Goal: Information Seeking & Learning: Learn about a topic

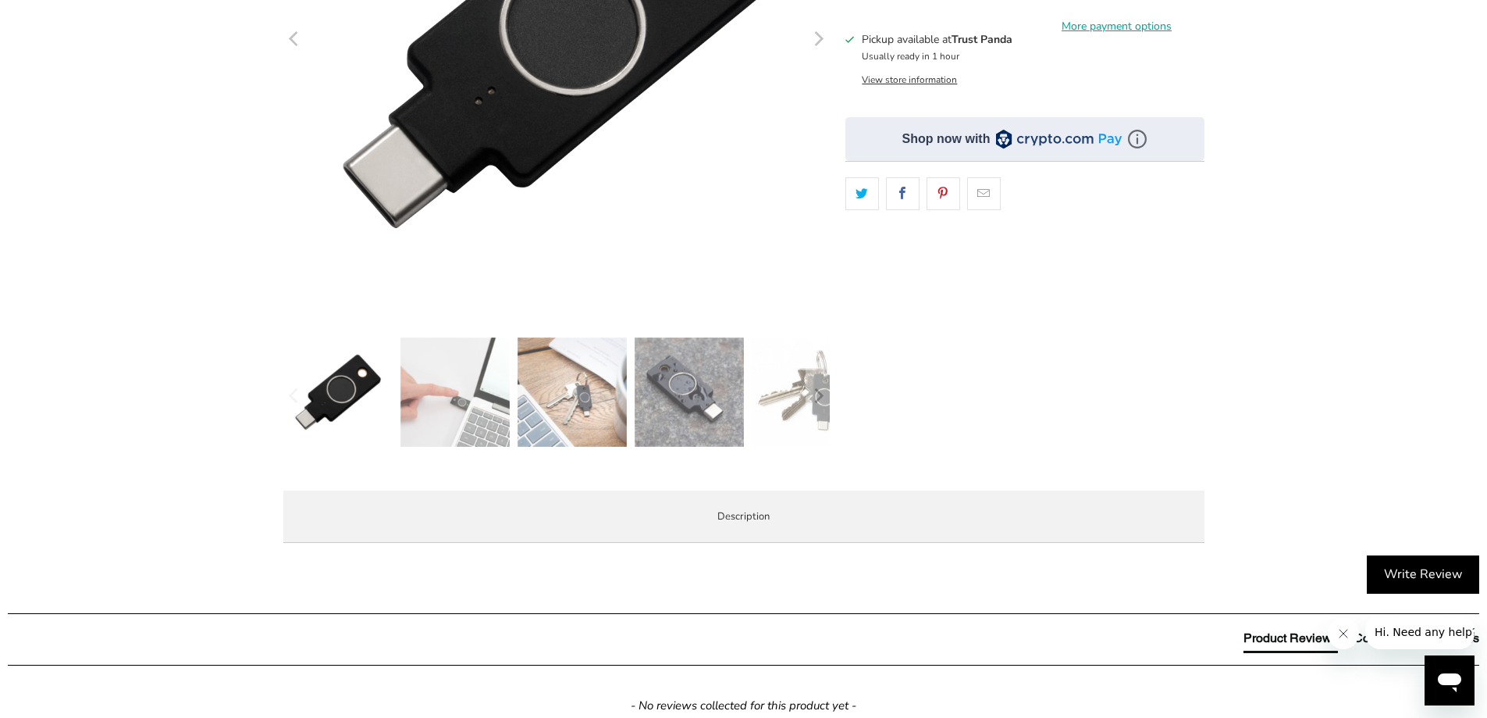
scroll to position [468, 0]
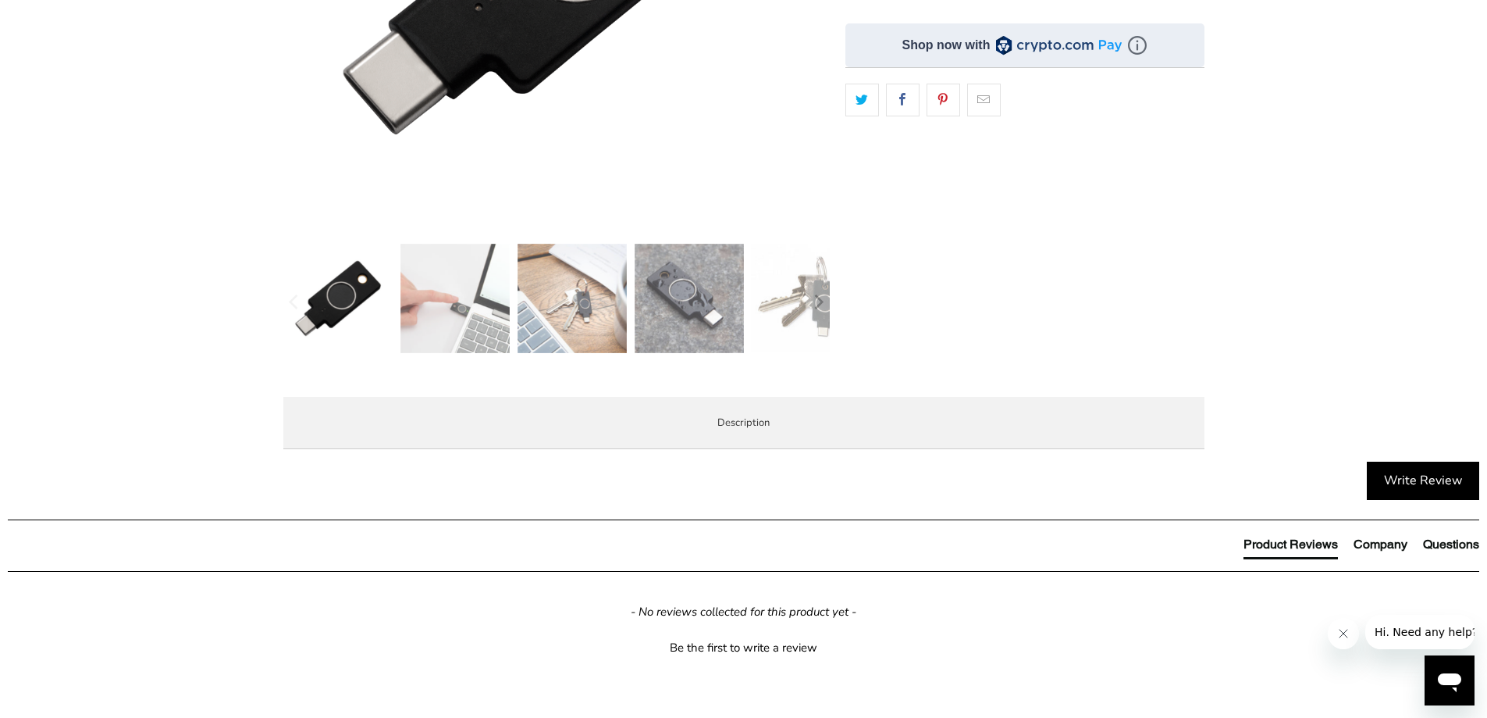
click at [0, 0] on li "Enterprise and Government" at bounding box center [0, 0] width 0 height 0
click at [0, 0] on li "Overview" at bounding box center [0, 0] width 0 height 0
click at [0, 0] on p "YubiKey Bio C supports biometric authentication using fingerprint recognition f…" at bounding box center [0, 0] width 0 height 0
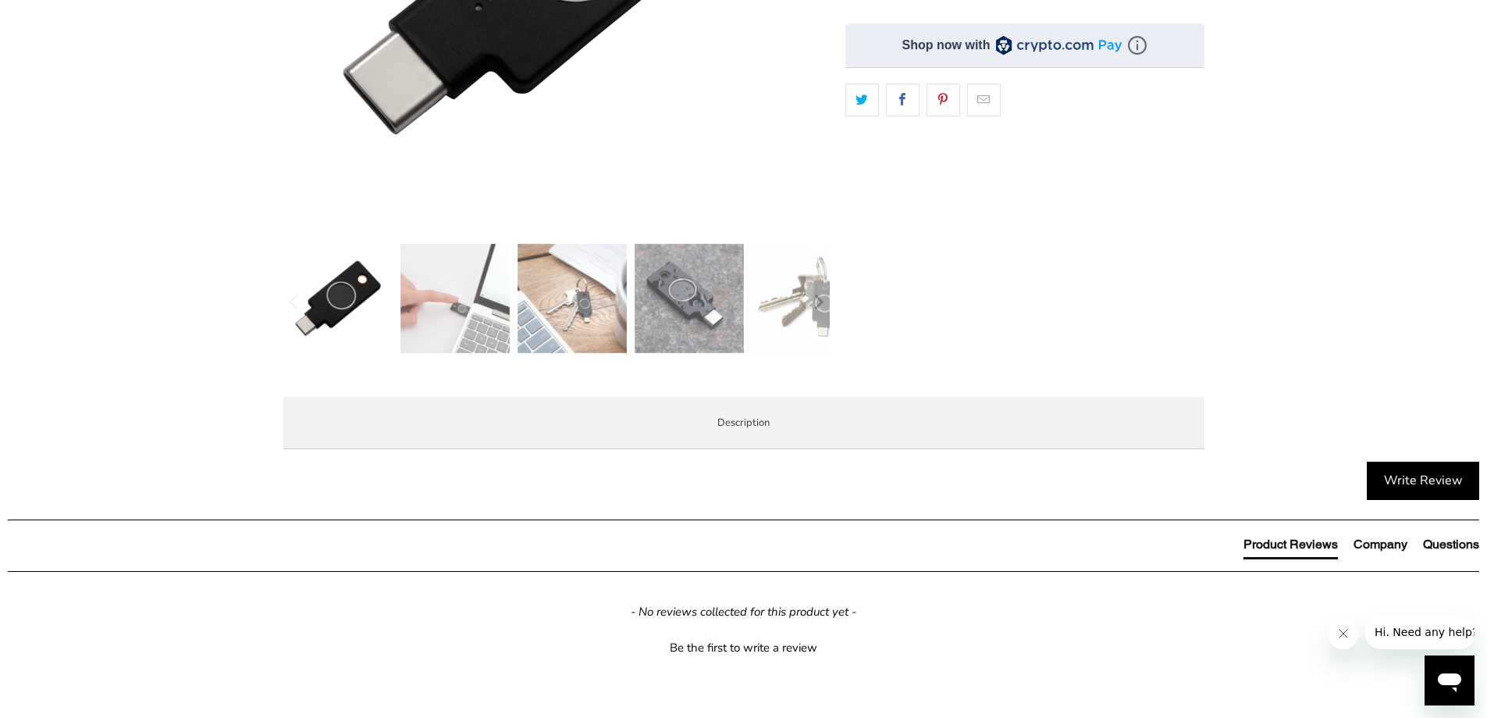
click at [0, 0] on p "YubiKey Bio C supports biometric authentication using fingerprint recognition f…" at bounding box center [0, 0] width 0 height 0
drag, startPoint x: 604, startPoint y: 522, endPoint x: 639, endPoint y: 585, distance: 71.7
click at [0, 0] on div "YubiKey Bio C supports biometric authentication using fingerprint recognition f…" at bounding box center [0, 0] width 0 height 0
click at [0, 0] on p "The YubiKey Bio C is FIDO and FIDO2 certified. It works with Google Chrome or a…" at bounding box center [0, 0] width 0 height 0
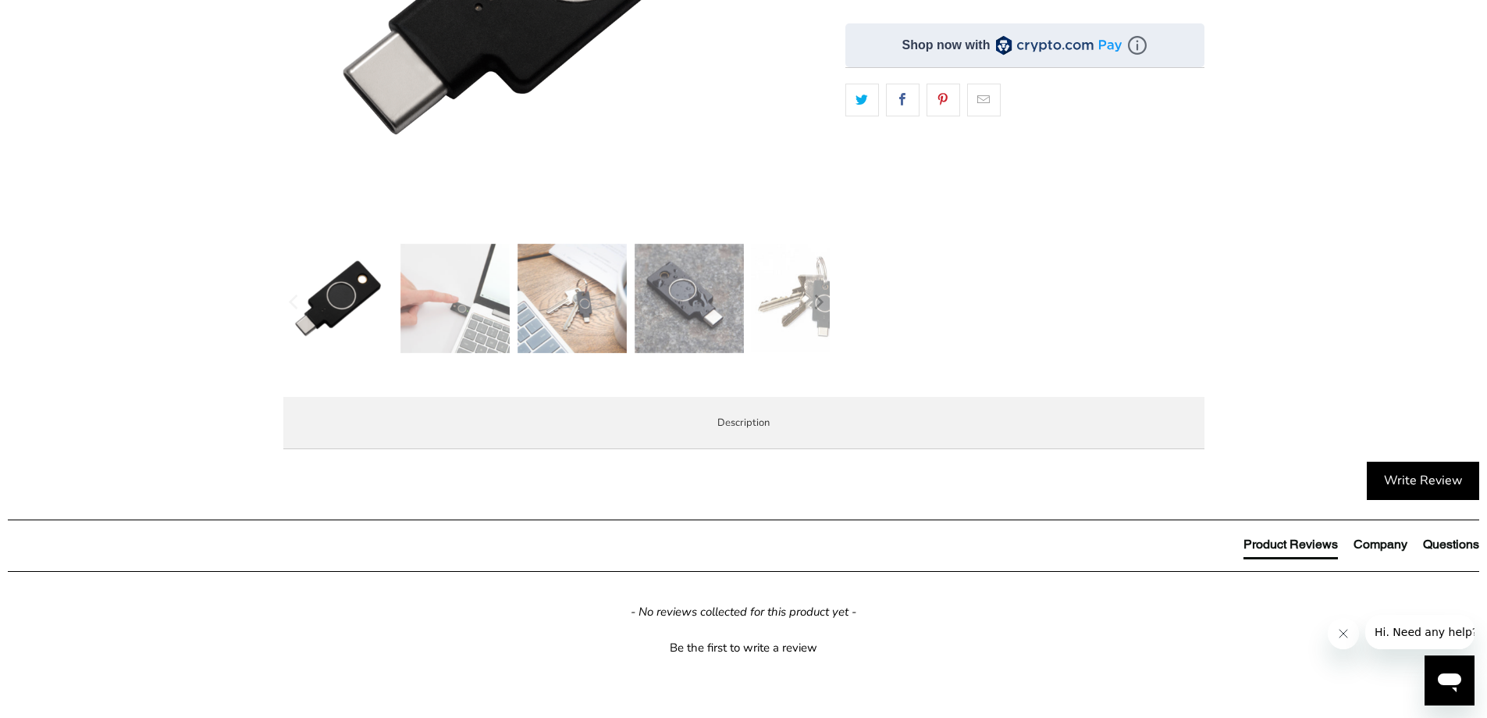
click at [0, 0] on p "The YubiKey Bio C is FIDO and FIDO2 certified. It works with Google Chrome or a…" at bounding box center [0, 0] width 0 height 0
drag, startPoint x: 639, startPoint y: 582, endPoint x: 623, endPoint y: 543, distance: 41.6
click at [0, 0] on div "YubiKey Bio C supports biometric authentication using fingerprint recognition f…" at bounding box center [0, 0] width 0 height 0
click at [0, 0] on p "YubiKey Bio C supports biometric authentication using fingerprint recognition f…" at bounding box center [0, 0] width 0 height 0
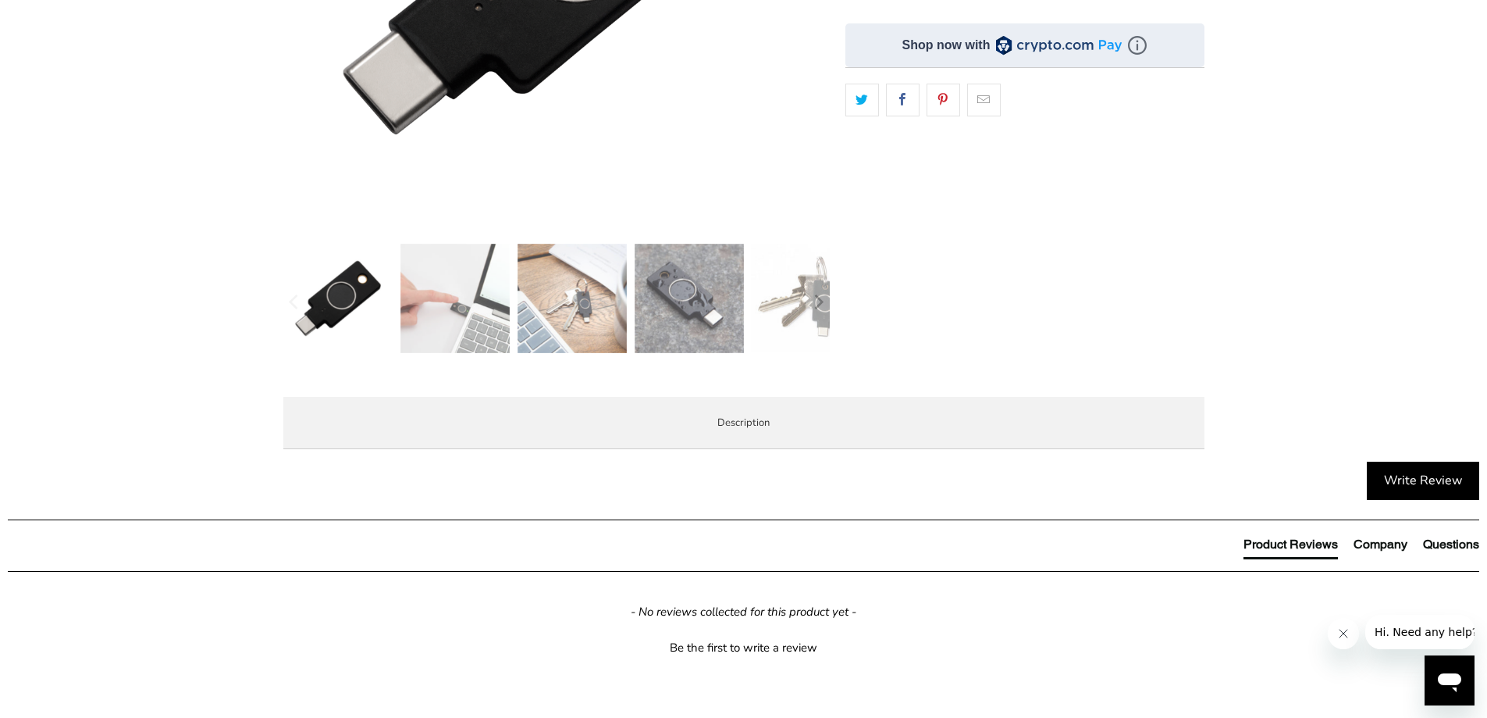
drag, startPoint x: 623, startPoint y: 543, endPoint x: 636, endPoint y: 575, distance: 33.6
click at [0, 0] on div "YubiKey Bio C supports biometric authentication using fingerprint recognition f…" at bounding box center [0, 0] width 0 height 0
click at [0, 0] on p "The YubiKey Bio C is FIDO and FIDO2 certified. It works with Google Chrome or a…" at bounding box center [0, 0] width 0 height 0
drag, startPoint x: 636, startPoint y: 575, endPoint x: 629, endPoint y: 538, distance: 37.4
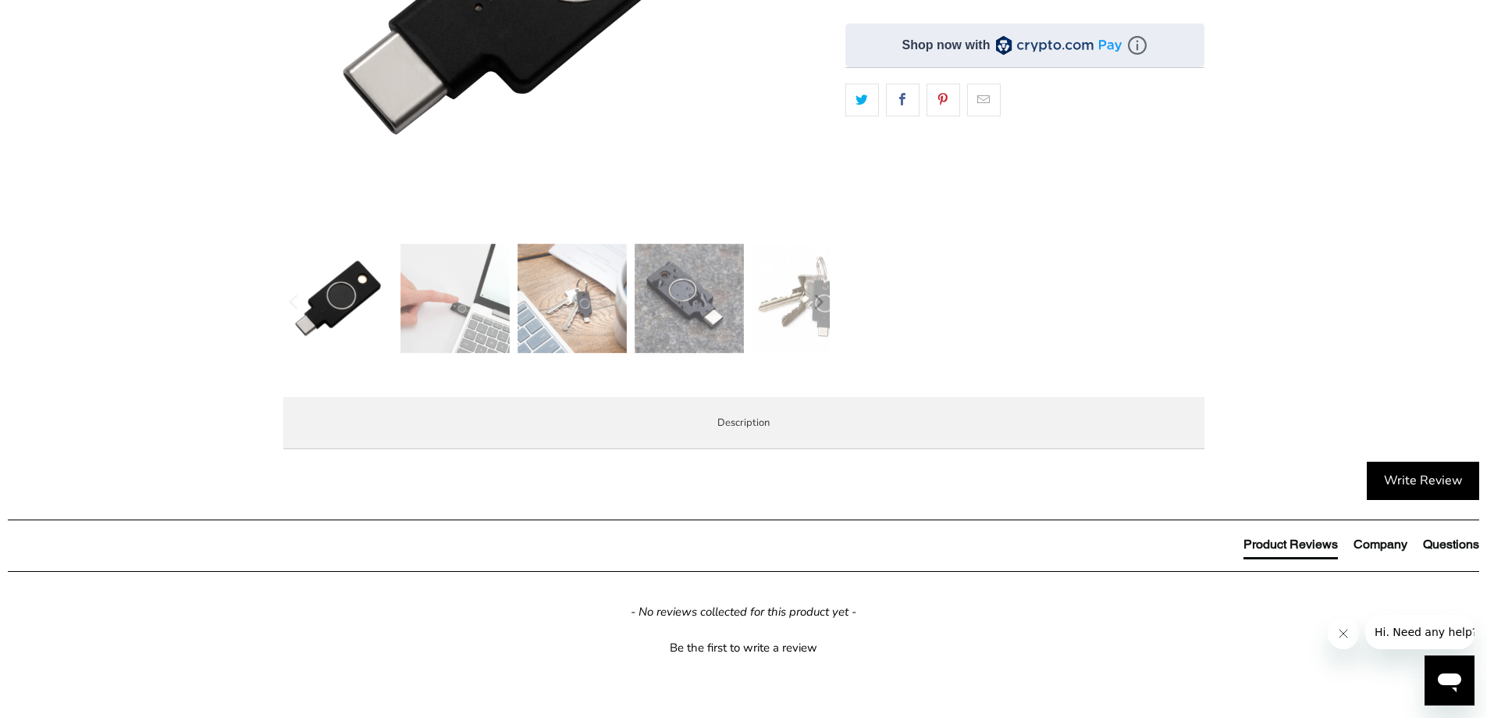
click at [0, 0] on div "YubiKey Bio C supports biometric authentication using fingerprint recognition f…" at bounding box center [0, 0] width 0 height 0
click at [0, 0] on p "YubiKey Bio C supports biometric authentication using fingerprint recognition f…" at bounding box center [0, 0] width 0 height 0
drag, startPoint x: 629, startPoint y: 538, endPoint x: 640, endPoint y: 567, distance: 31.2
click at [0, 0] on div "YubiKey Bio C supports biometric authentication using fingerprint recognition f…" at bounding box center [0, 0] width 0 height 0
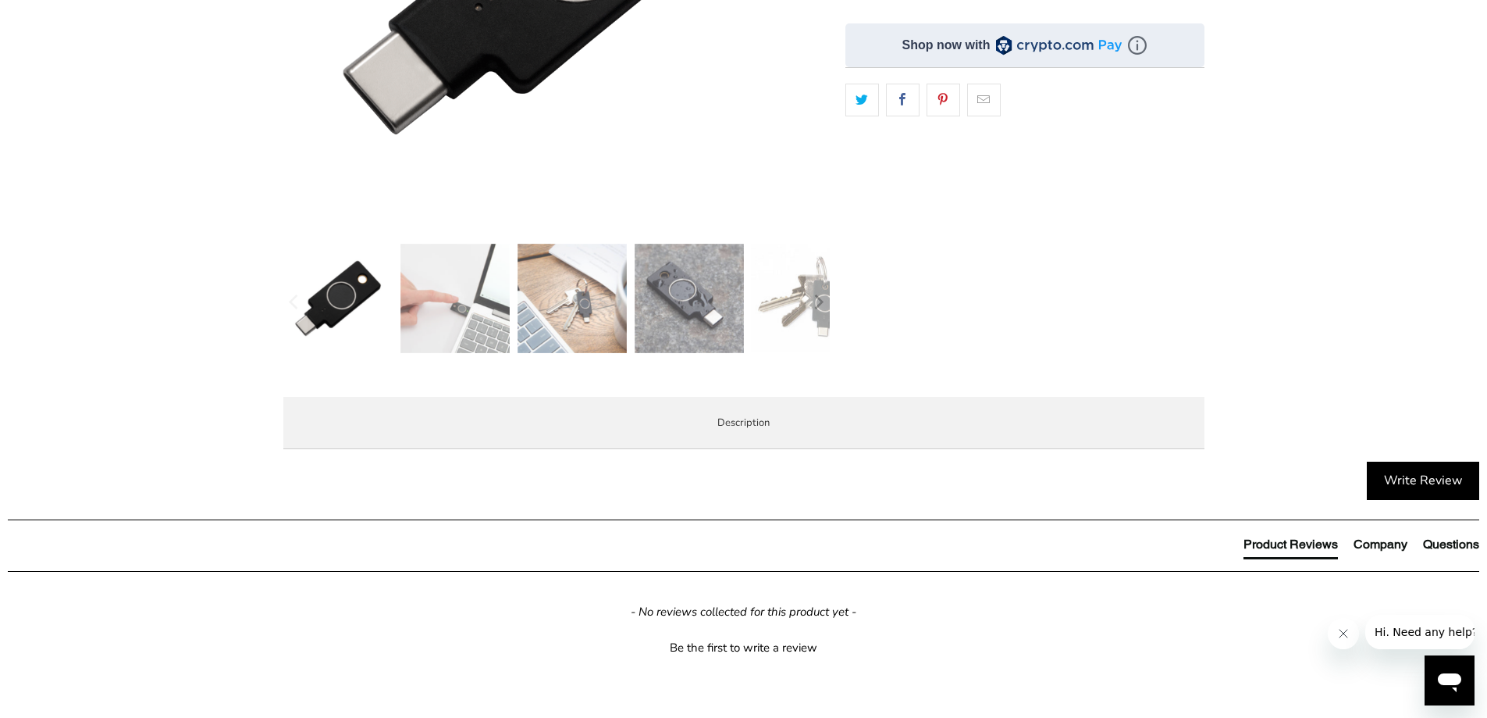
click at [0, 0] on p "The YubiKey Bio C is FIDO and FIDO2 certified. It works with Google Chrome or a…" at bounding box center [0, 0] width 0 height 0
drag, startPoint x: 640, startPoint y: 567, endPoint x: 618, endPoint y: 534, distance: 39.4
click at [0, 0] on div "YubiKey Bio C supports biometric authentication using fingerprint recognition f…" at bounding box center [0, 0] width 0 height 0
click at [0, 0] on p "YubiKey Bio C supports biometric authentication using fingerprint recognition f…" at bounding box center [0, 0] width 0 height 0
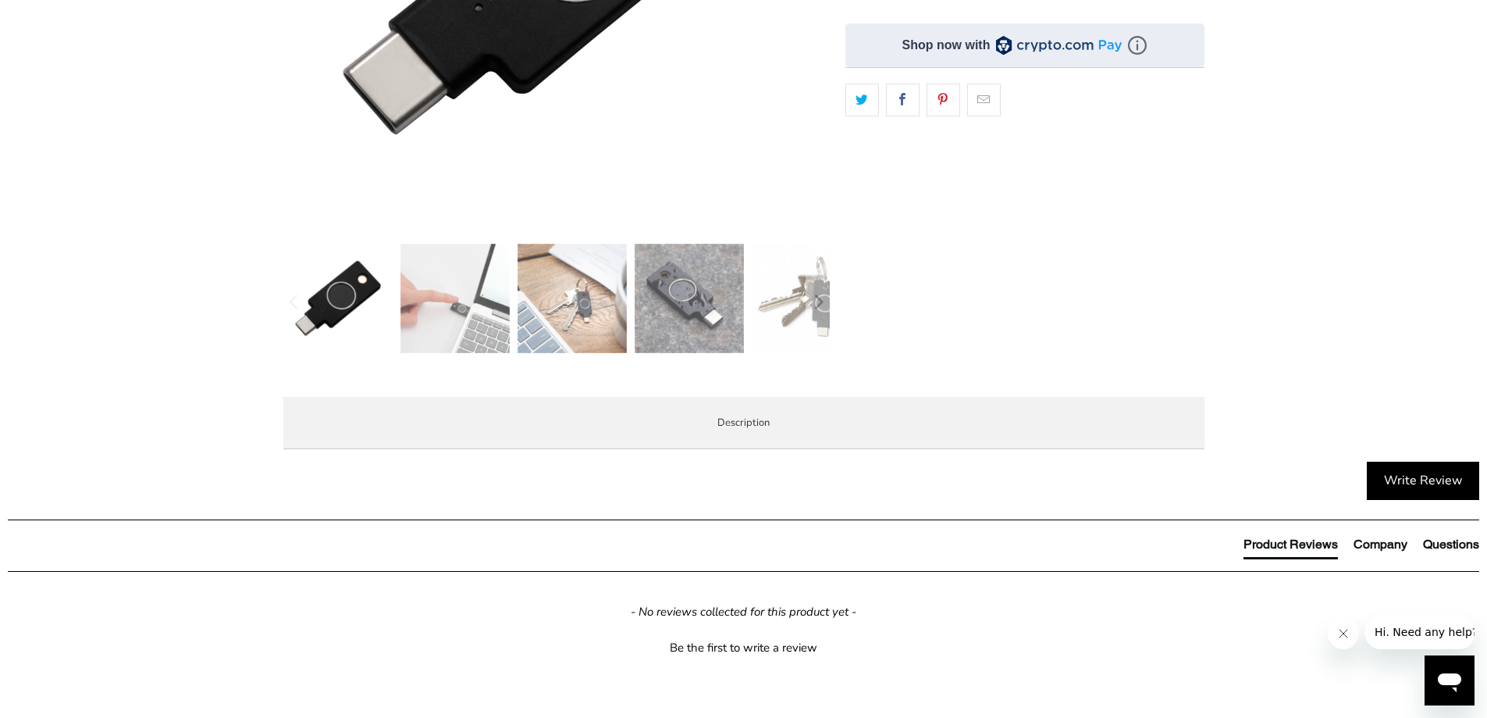
click at [0, 0] on p "YubiKey Bio C supports biometric authentication using fingerprint recognition f…" at bounding box center [0, 0] width 0 height 0
drag, startPoint x: 618, startPoint y: 534, endPoint x: 637, endPoint y: 567, distance: 37.8
click at [0, 0] on div "YubiKey Bio C supports biometric authentication using fingerprint recognition f…" at bounding box center [0, 0] width 0 height 0
click at [0, 0] on p "The YubiKey Bio C is FIDO and FIDO2 certified. It works with Google Chrome or a…" at bounding box center [0, 0] width 0 height 0
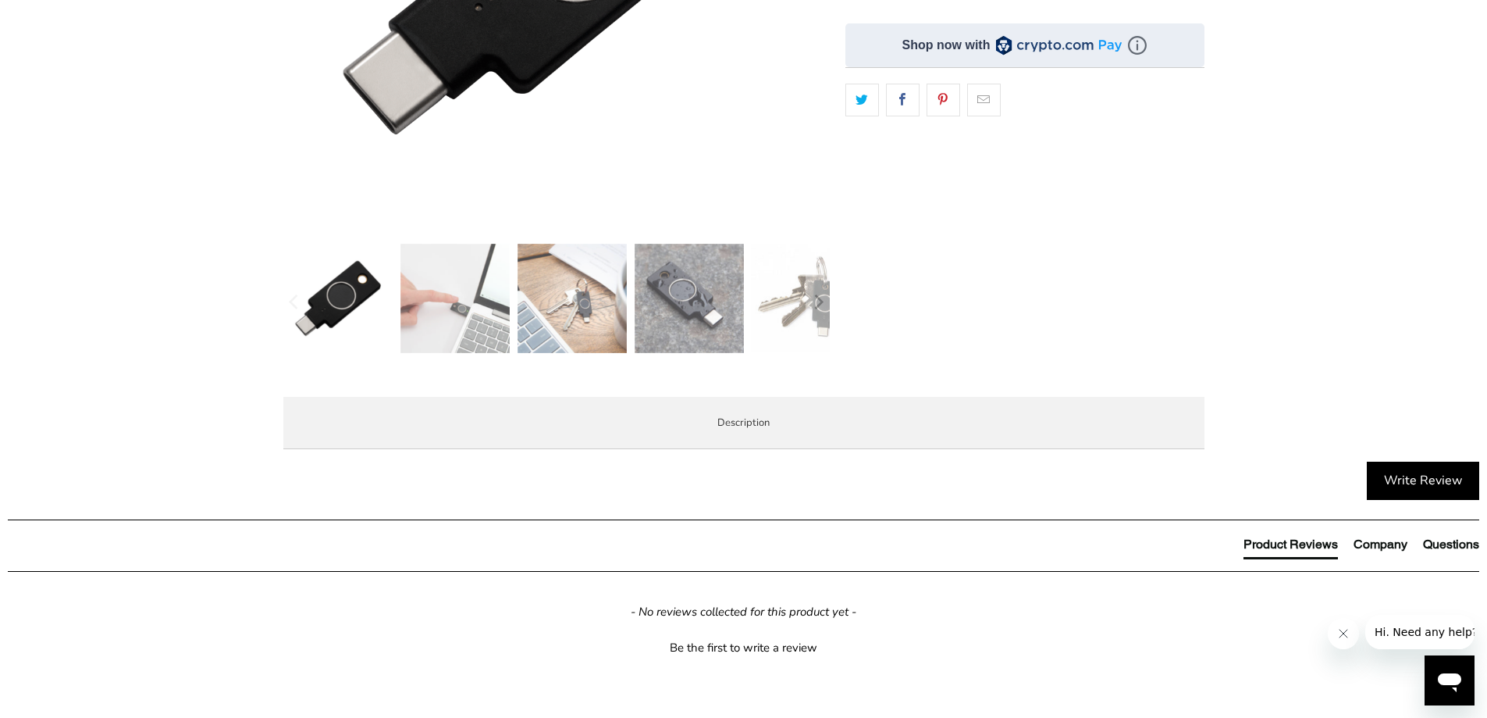
drag, startPoint x: 637, startPoint y: 567, endPoint x: 619, endPoint y: 526, distance: 44.4
click at [0, 0] on div "YubiKey Bio C supports biometric authentication using fingerprint recognition f…" at bounding box center [0, 0] width 0 height 0
click at [0, 0] on p "YubiKey Bio C supports biometric authentication using fingerprint recognition f…" at bounding box center [0, 0] width 0 height 0
drag, startPoint x: 619, startPoint y: 526, endPoint x: 646, endPoint y: 561, distance: 44.0
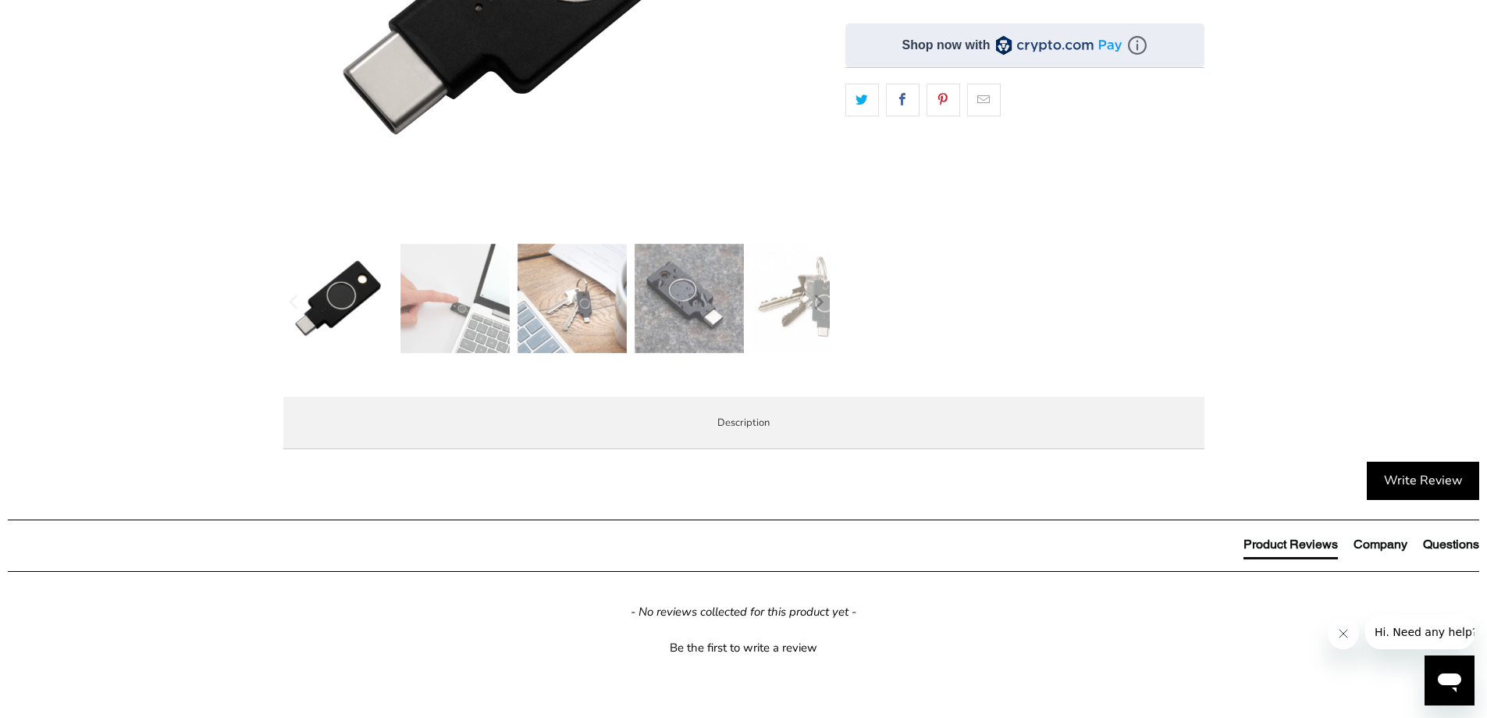
click at [0, 0] on div "YubiKey Bio C supports biometric authentication using fingerprint recognition f…" at bounding box center [0, 0] width 0 height 0
click at [0, 0] on p "The YubiKey Bio C is FIDO and FIDO2 certified. It works with Google Chrome or a…" at bounding box center [0, 0] width 0 height 0
click at [1092, 335] on div "**********" at bounding box center [1025, 29] width 359 height 710
